Goal: Browse casually

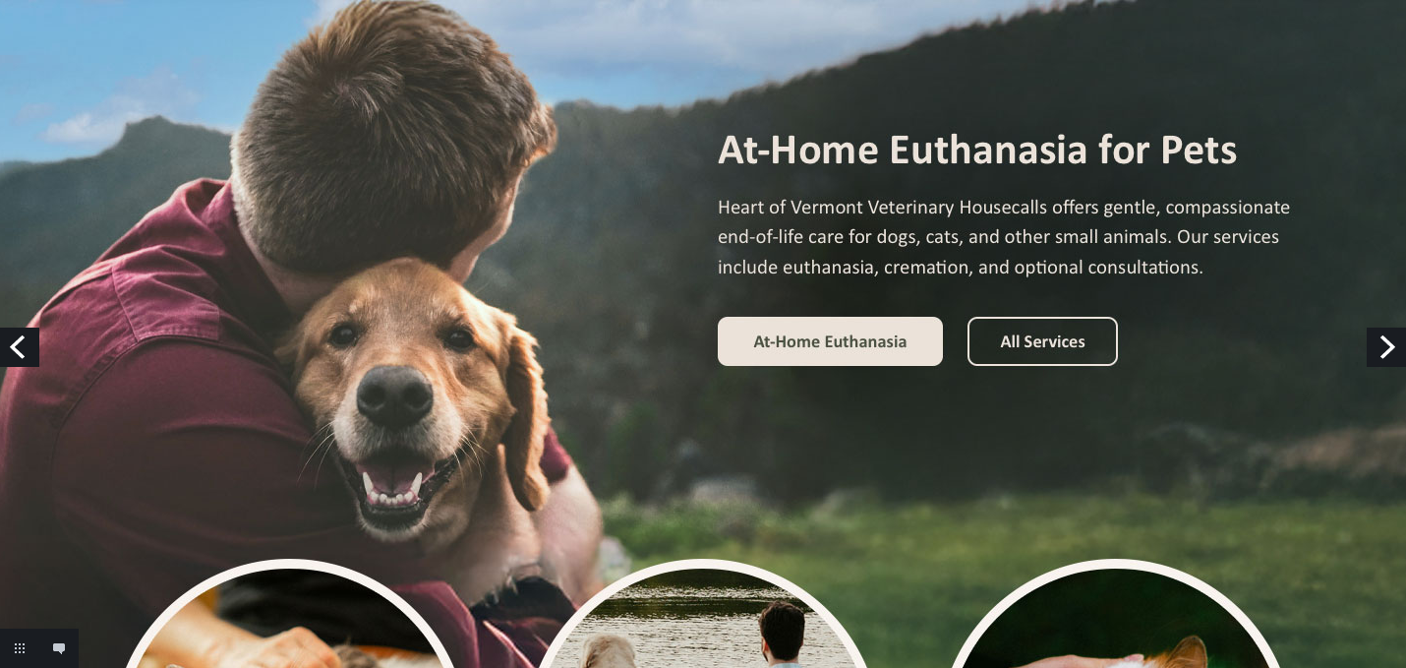
scroll to position [167, 0]
